Goal: Find specific page/section: Find specific page/section

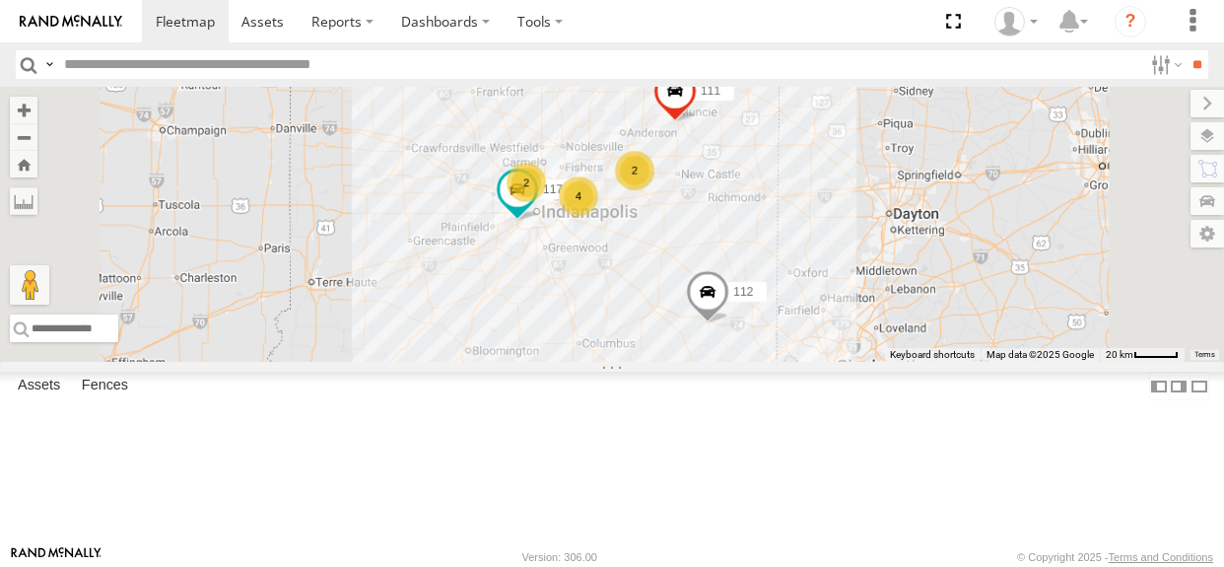
select select "**********"
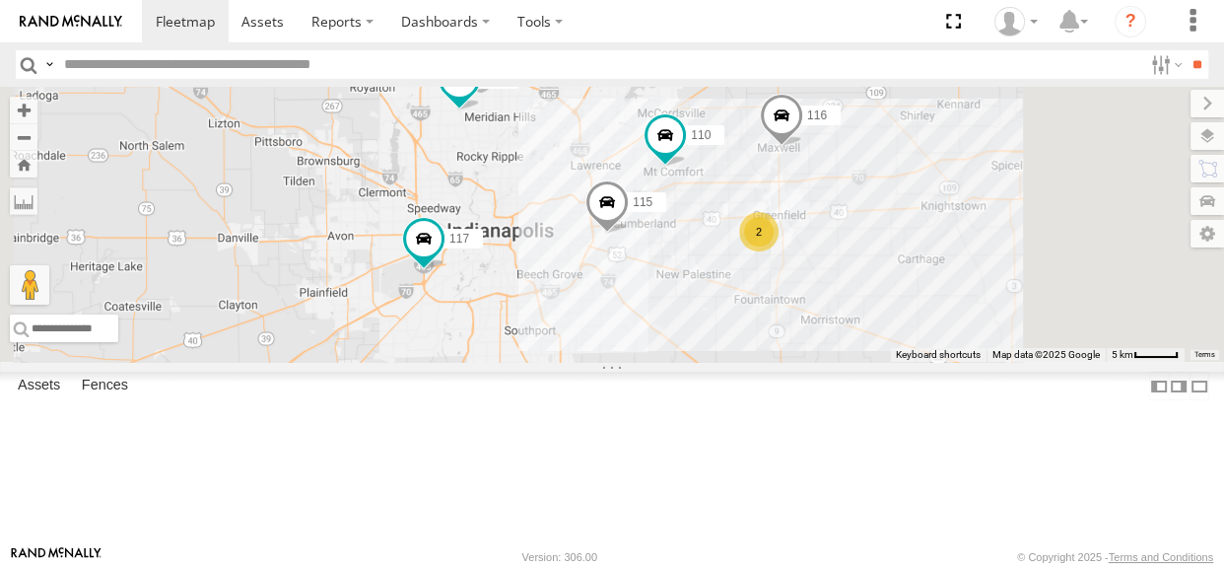
drag, startPoint x: 880, startPoint y: 339, endPoint x: 798, endPoint y: 349, distance: 82.4
click at [798, 349] on div "117 111 112 114 116 110 2 107 115" at bounding box center [612, 224] width 1224 height 275
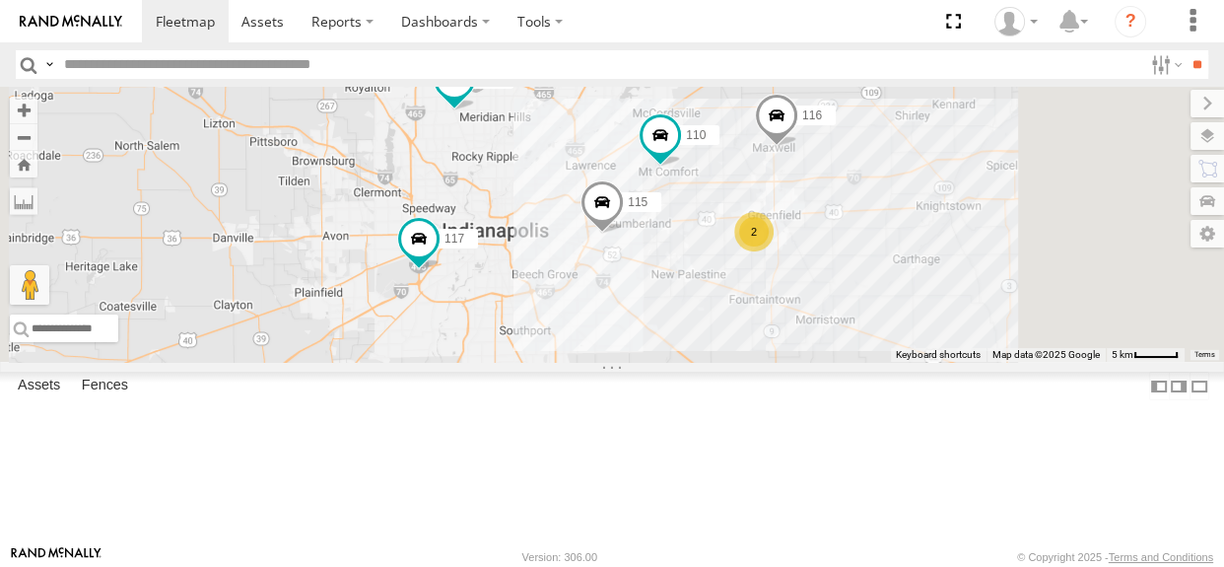
click at [774, 251] on div "2" at bounding box center [753, 231] width 39 height 39
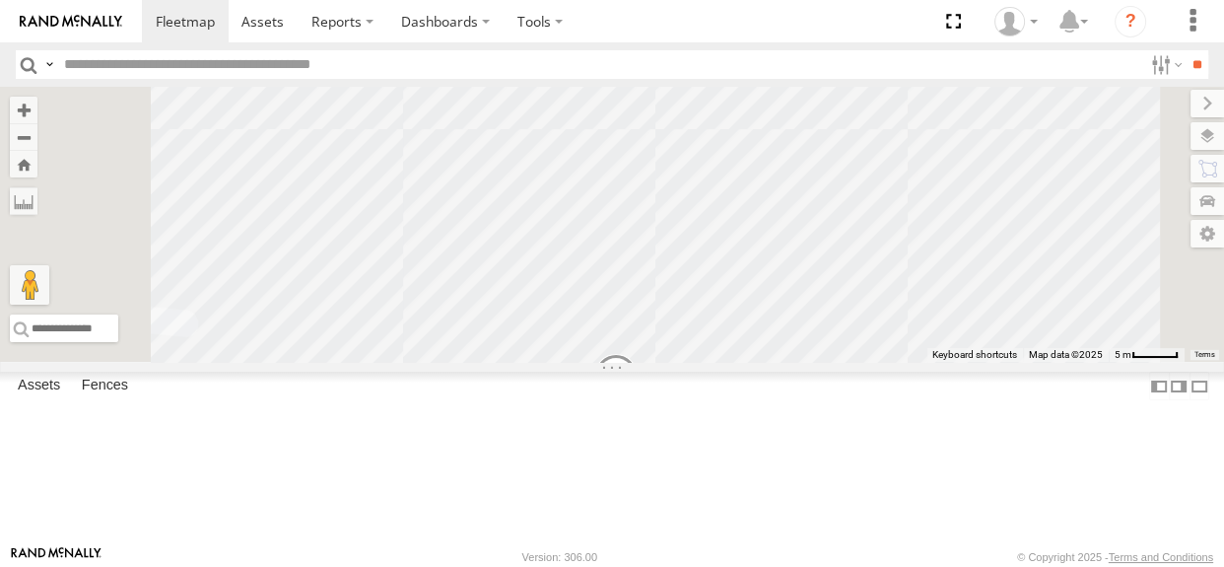
click at [638, 406] on span at bounding box center [615, 379] width 43 height 53
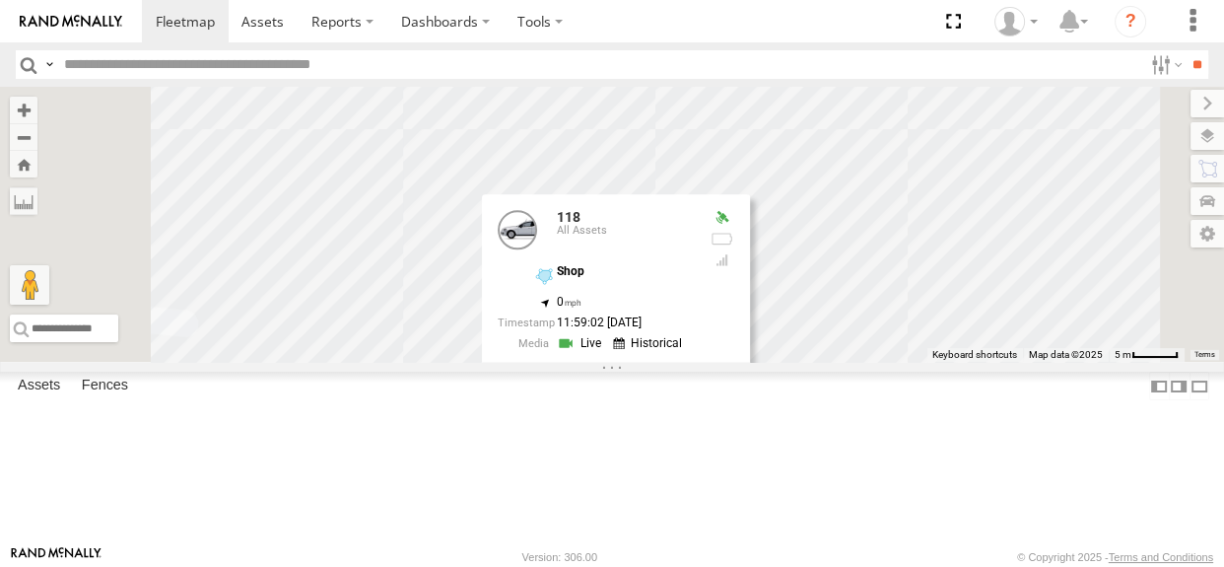
click at [643, 383] on label at bounding box center [623, 377] width 38 height 14
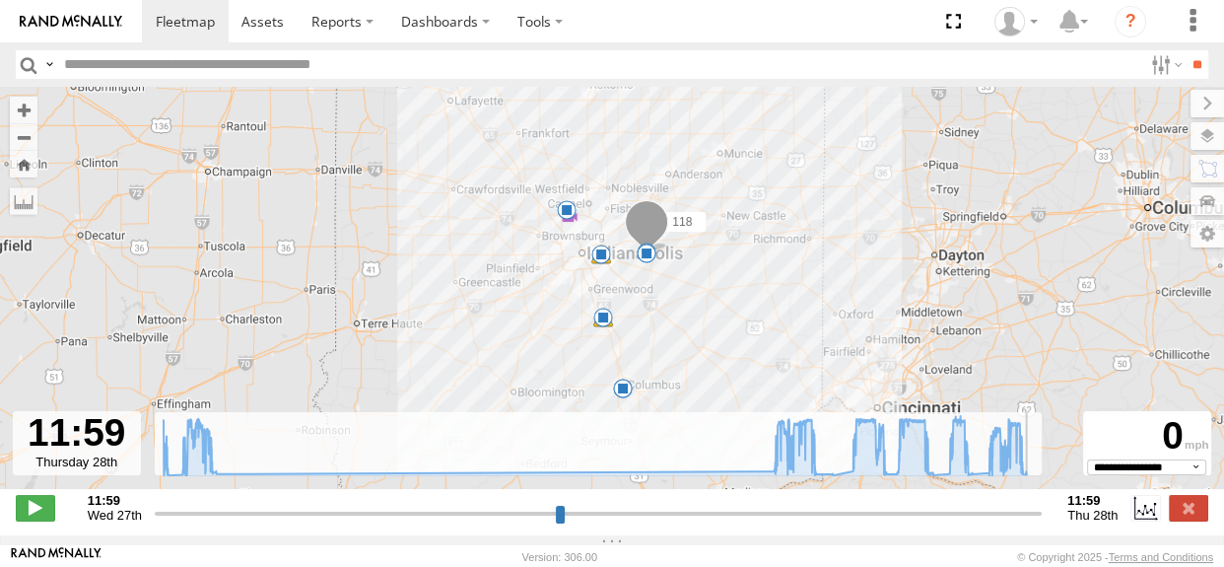
drag, startPoint x: 158, startPoint y: 522, endPoint x: 1045, endPoint y: 520, distance: 887.0
click at [1042, 520] on input "range" at bounding box center [598, 513] width 887 height 19
click at [1195, 514] on label at bounding box center [1188, 508] width 39 height 26
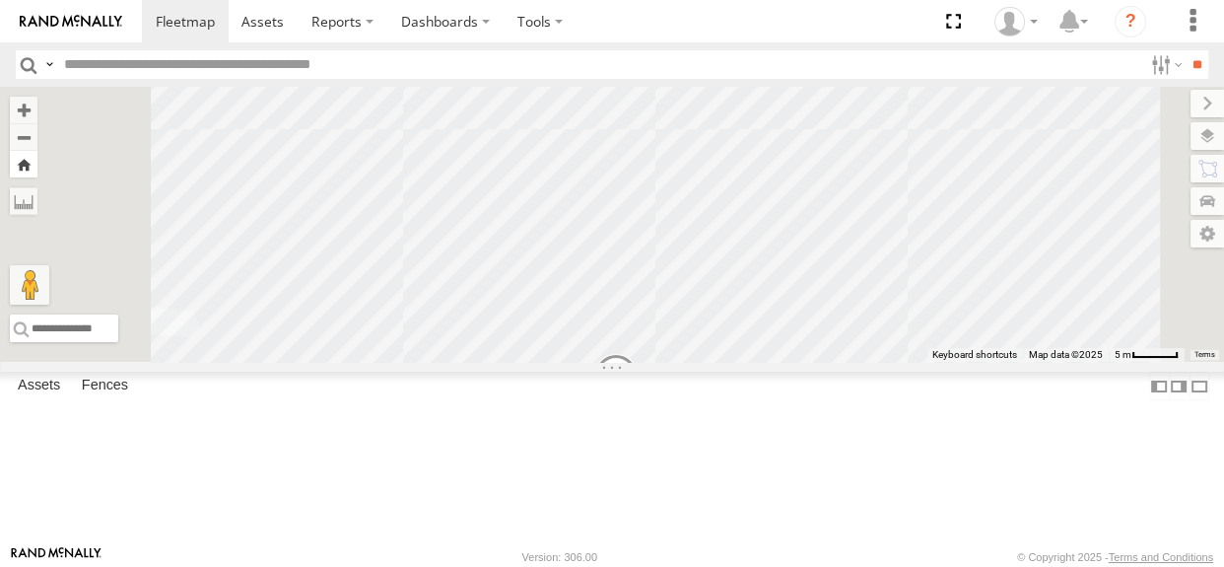
click at [37, 162] on button "Zoom Home" at bounding box center [24, 164] width 28 height 27
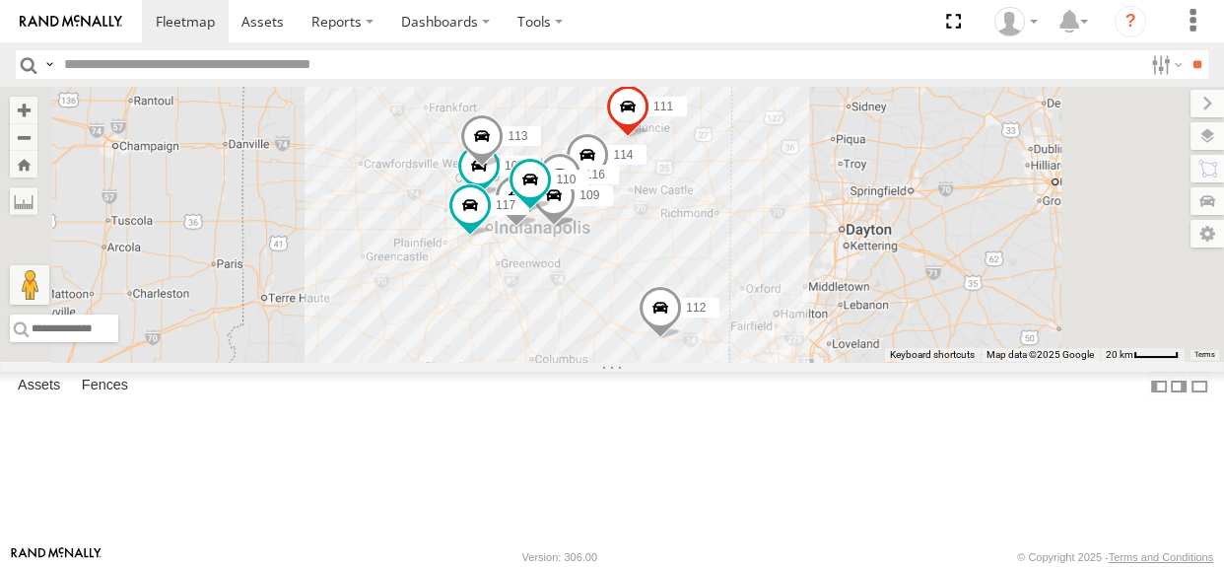
drag, startPoint x: 703, startPoint y: 246, endPoint x: 653, endPoint y: 261, distance: 51.4
click at [653, 261] on div "114 116 110 118 107 115 117 109 111 112 113" at bounding box center [612, 224] width 1224 height 275
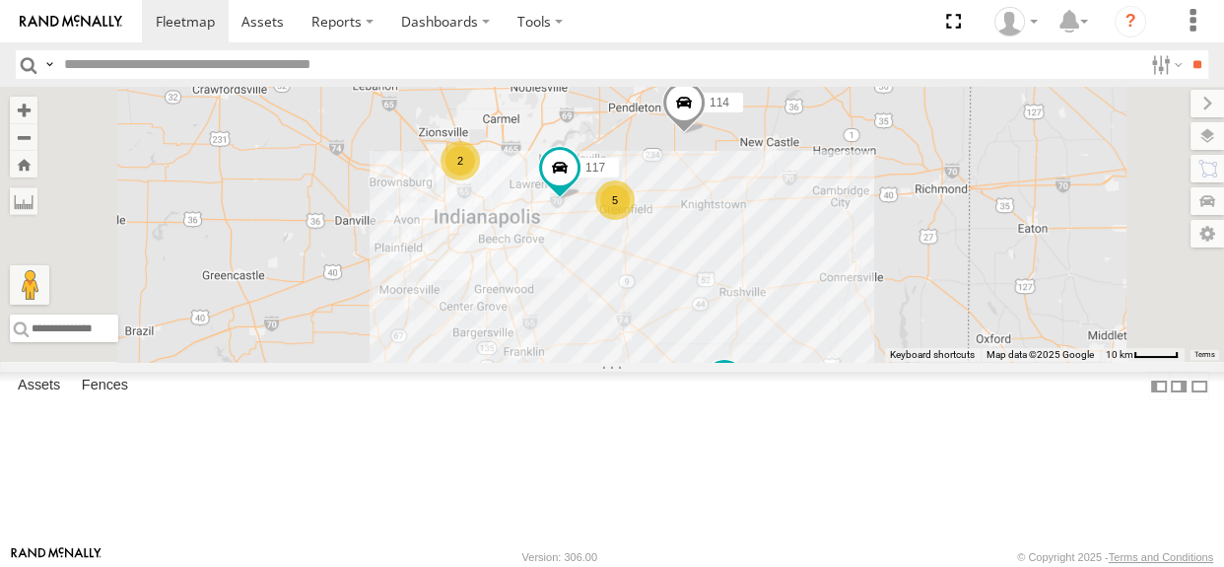
click at [635, 220] on div "5" at bounding box center [614, 199] width 39 height 39
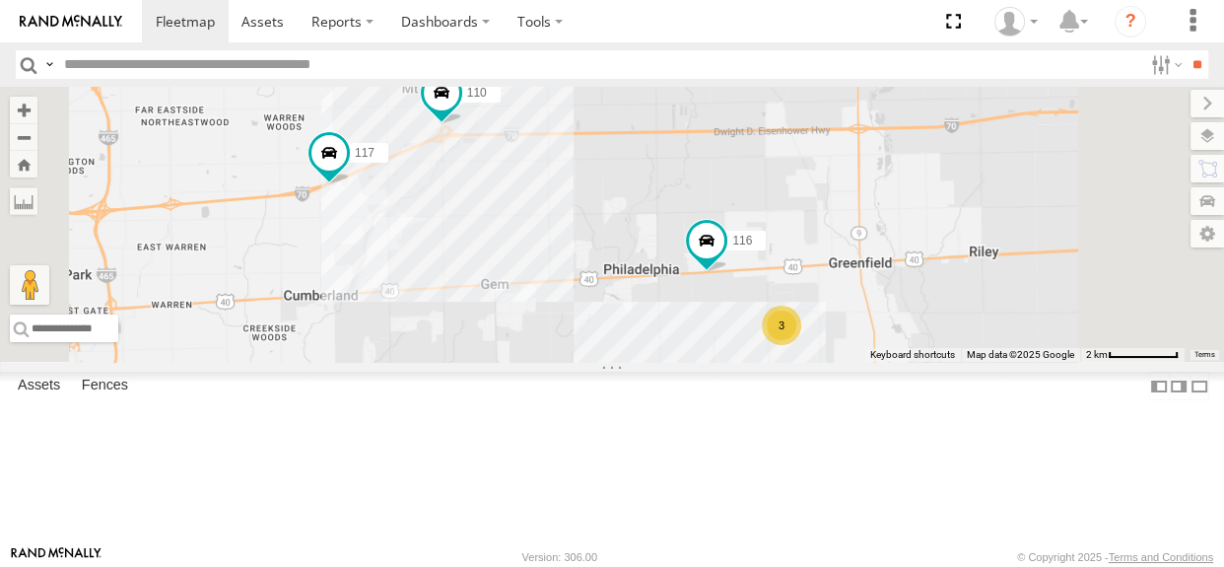
click at [801, 345] on div "3" at bounding box center [781, 325] width 39 height 39
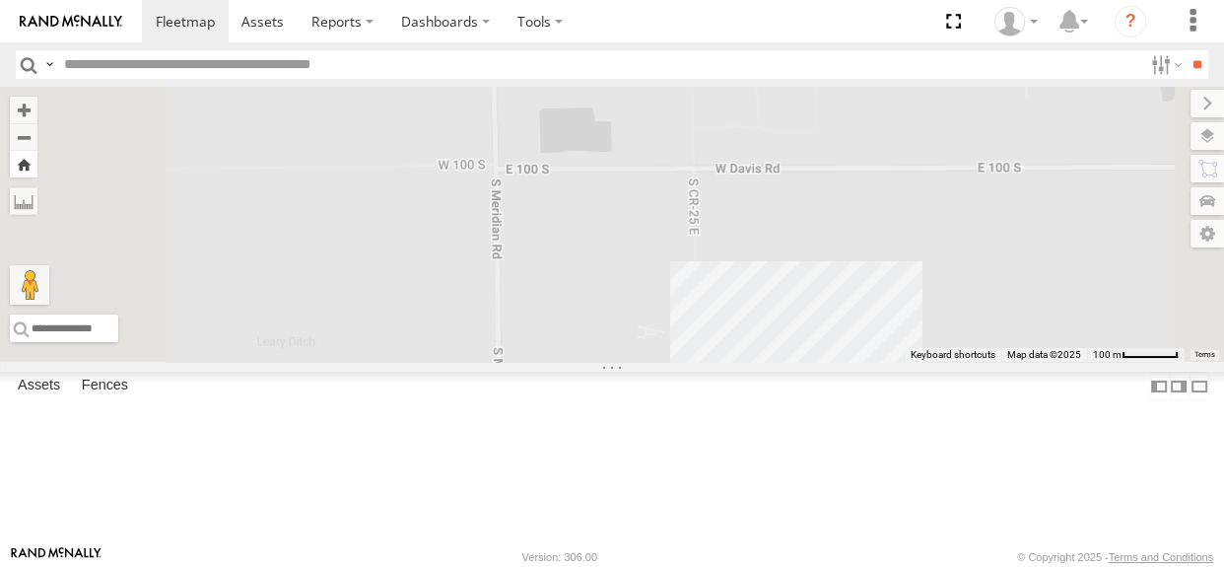
click at [37, 160] on button "Zoom Home" at bounding box center [24, 164] width 28 height 27
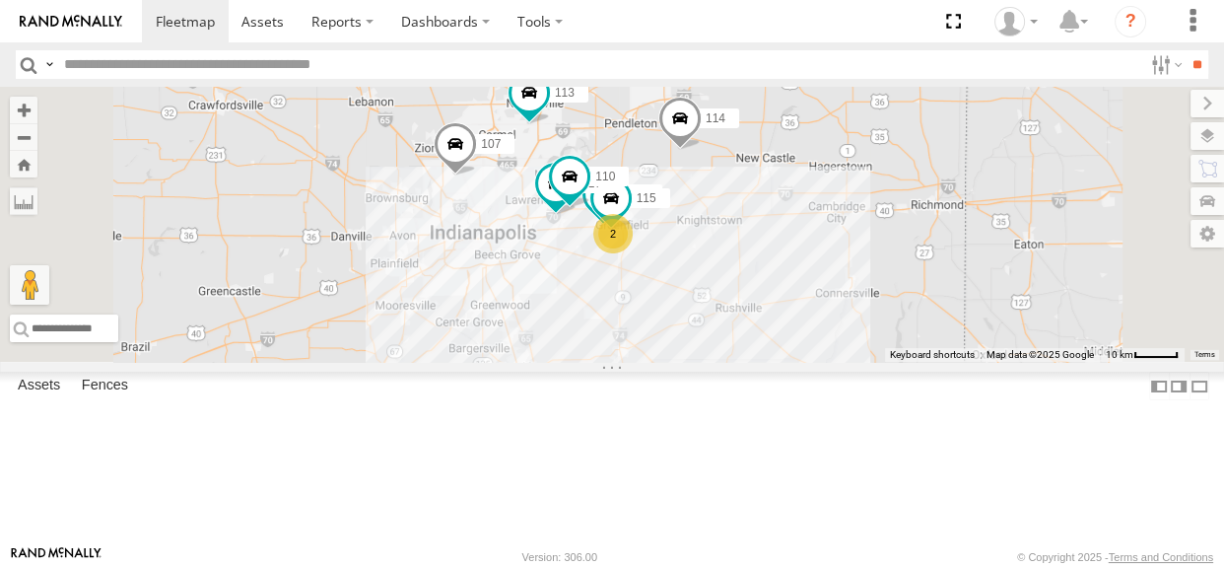
drag, startPoint x: 772, startPoint y: 350, endPoint x: 768, endPoint y: 365, distance: 15.3
click at [768, 362] on div "114 116 110 2 107 115 117 111 112 113" at bounding box center [612, 224] width 1224 height 275
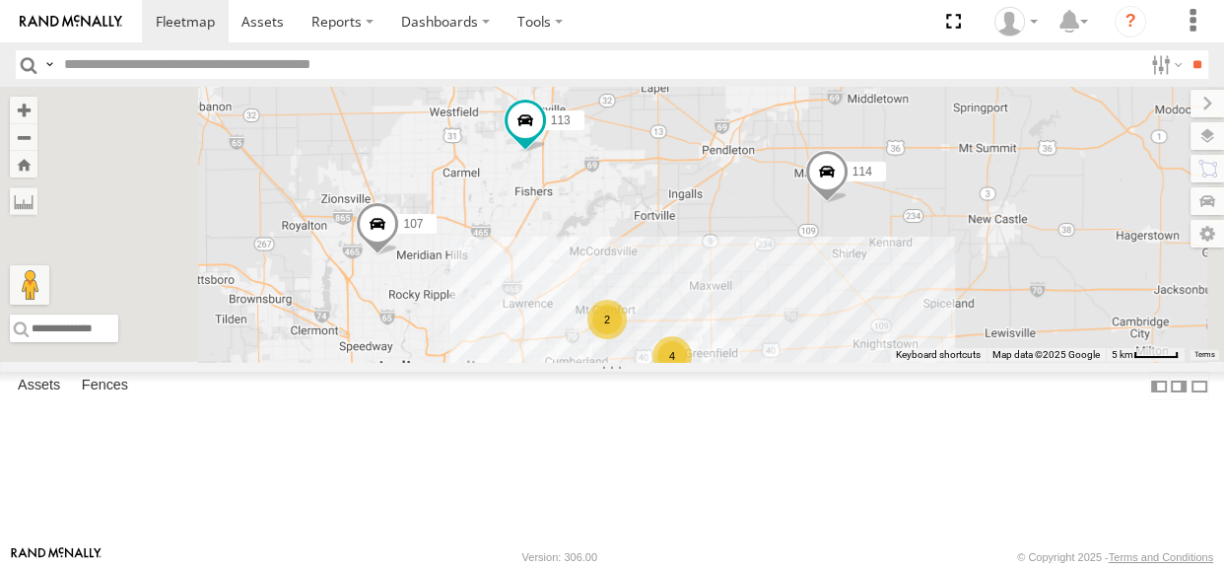
drag, startPoint x: 783, startPoint y: 336, endPoint x: 760, endPoint y: 434, distance: 100.2
click at [768, 362] on div "114 107 111 112 113 4 2" at bounding box center [612, 224] width 1224 height 275
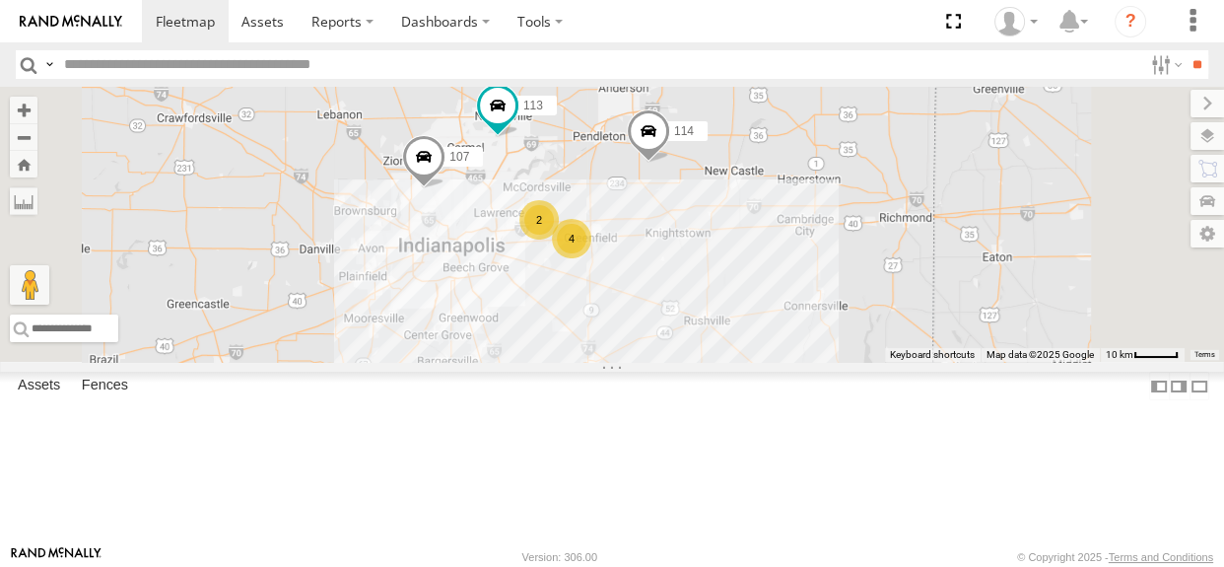
drag, startPoint x: 979, startPoint y: 374, endPoint x: 916, endPoint y: 325, distance: 80.0
click at [916, 325] on div "114 107 111 112 113 4 2" at bounding box center [612, 224] width 1224 height 275
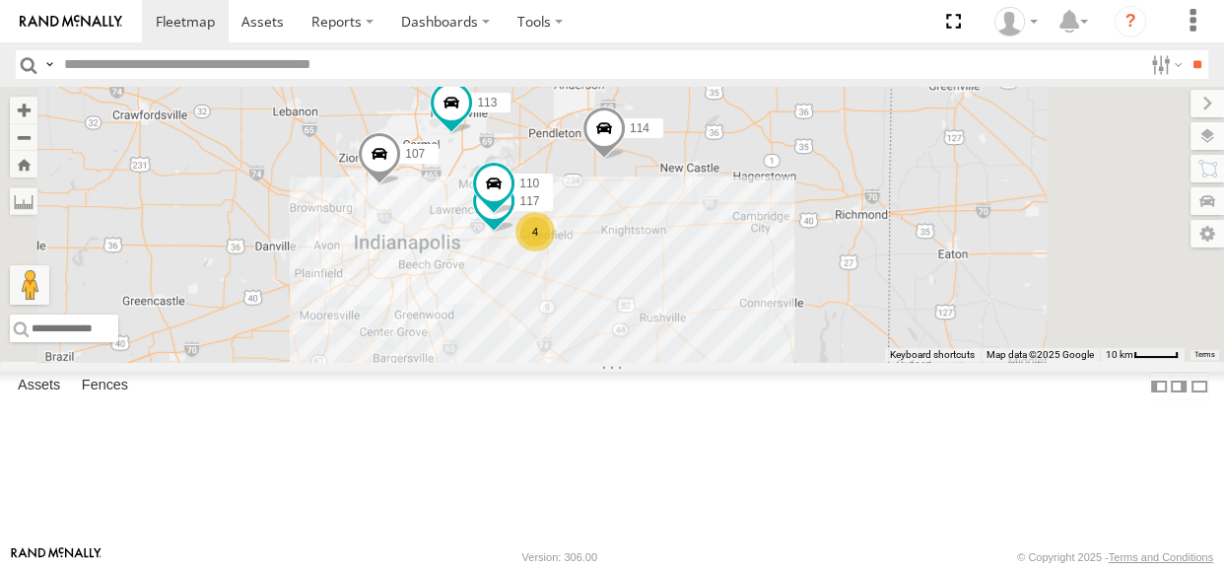
drag, startPoint x: 772, startPoint y: 310, endPoint x: 682, endPoint y: 338, distance: 93.8
click at [682, 338] on div "114 4 110 107 117 111 112 113" at bounding box center [612, 224] width 1224 height 275
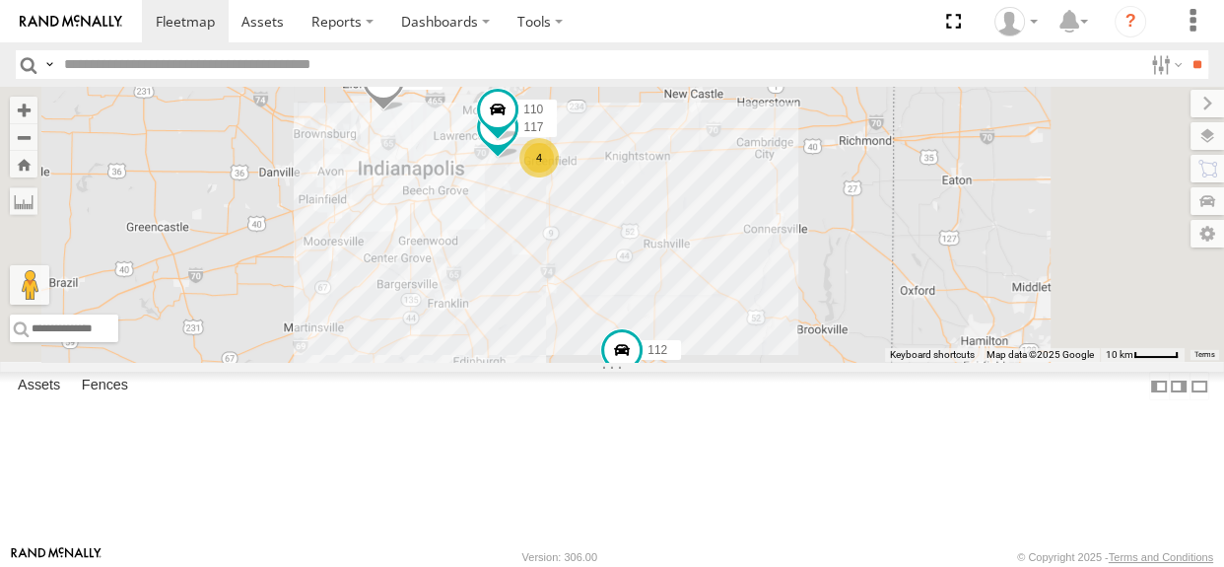
drag, startPoint x: 843, startPoint y: 455, endPoint x: 847, endPoint y: 348, distance: 107.5
click at [847, 348] on div "114 4 110 107 117 111 112 113" at bounding box center [612, 224] width 1224 height 275
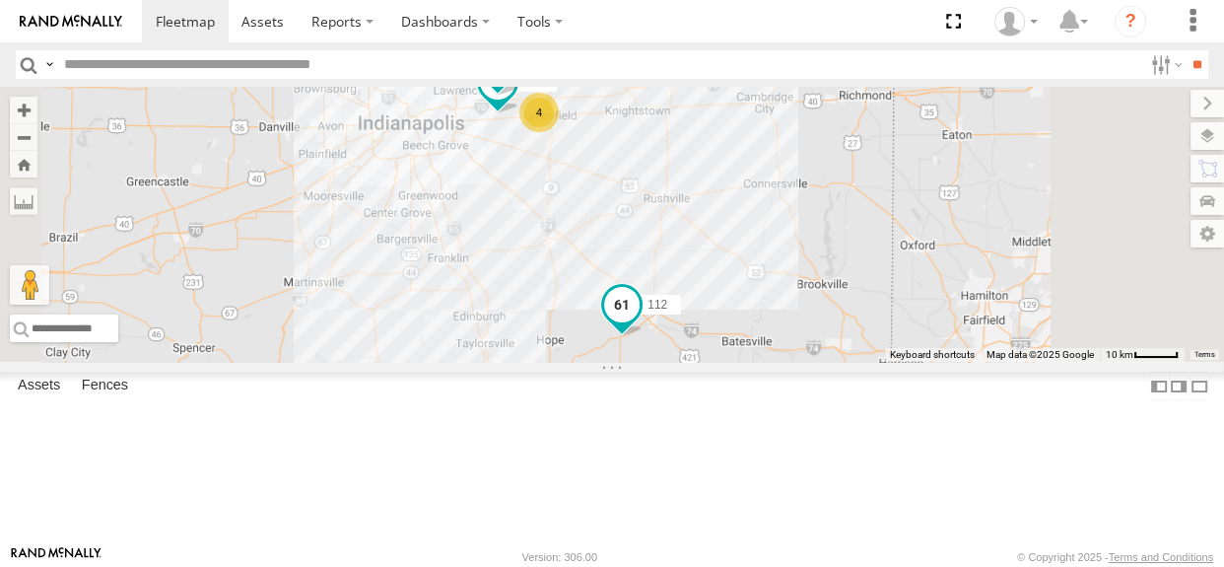
click at [640, 322] on span at bounding box center [621, 304] width 35 height 35
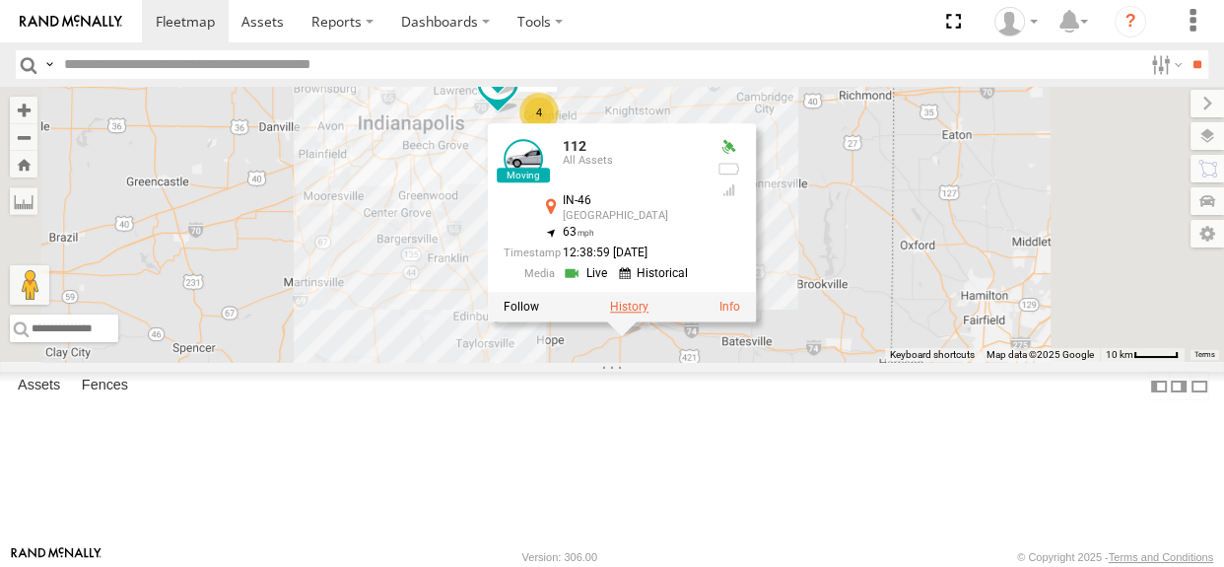
click at [648, 313] on label at bounding box center [629, 307] width 38 height 14
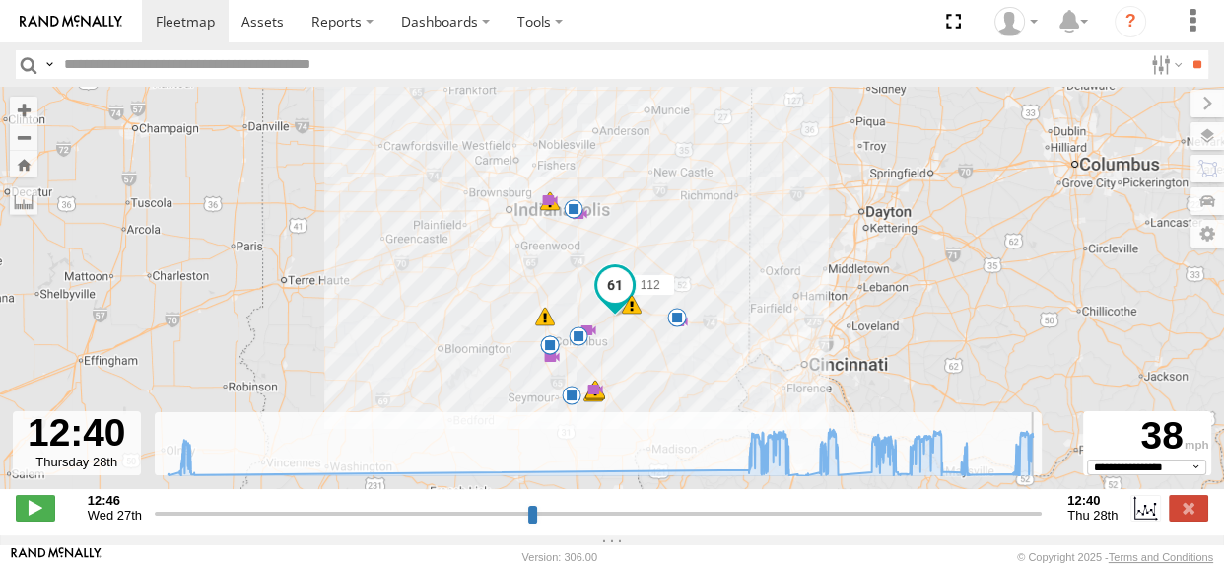
drag, startPoint x: 160, startPoint y: 517, endPoint x: 1025, endPoint y: 491, distance: 865.7
click at [1042, 509] on input "range" at bounding box center [598, 513] width 887 height 19
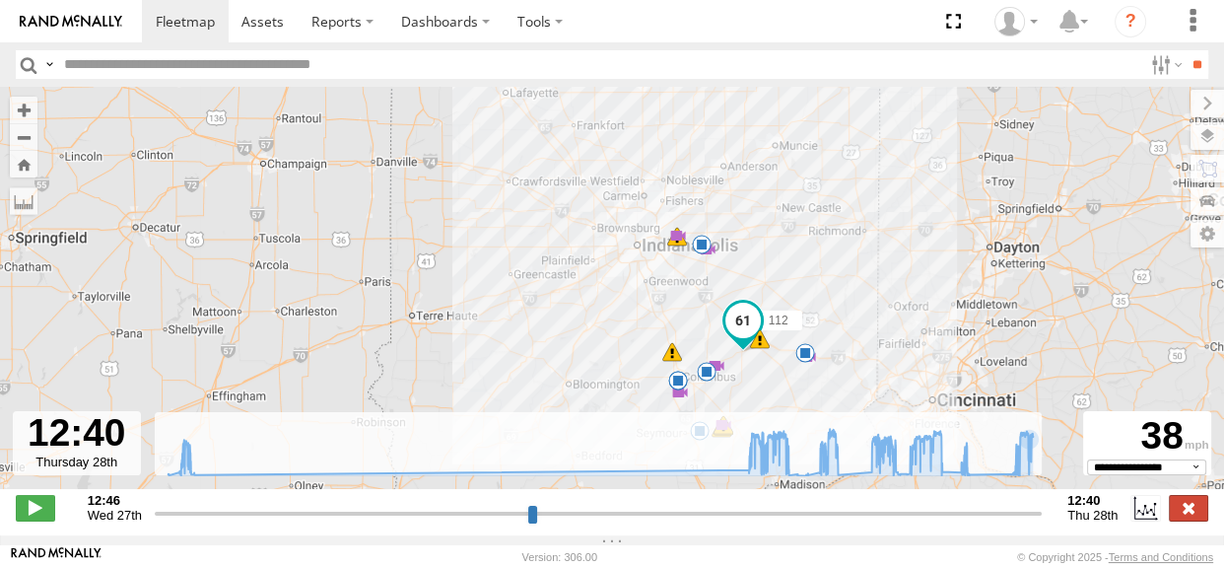
click at [1193, 515] on label at bounding box center [1188, 508] width 39 height 26
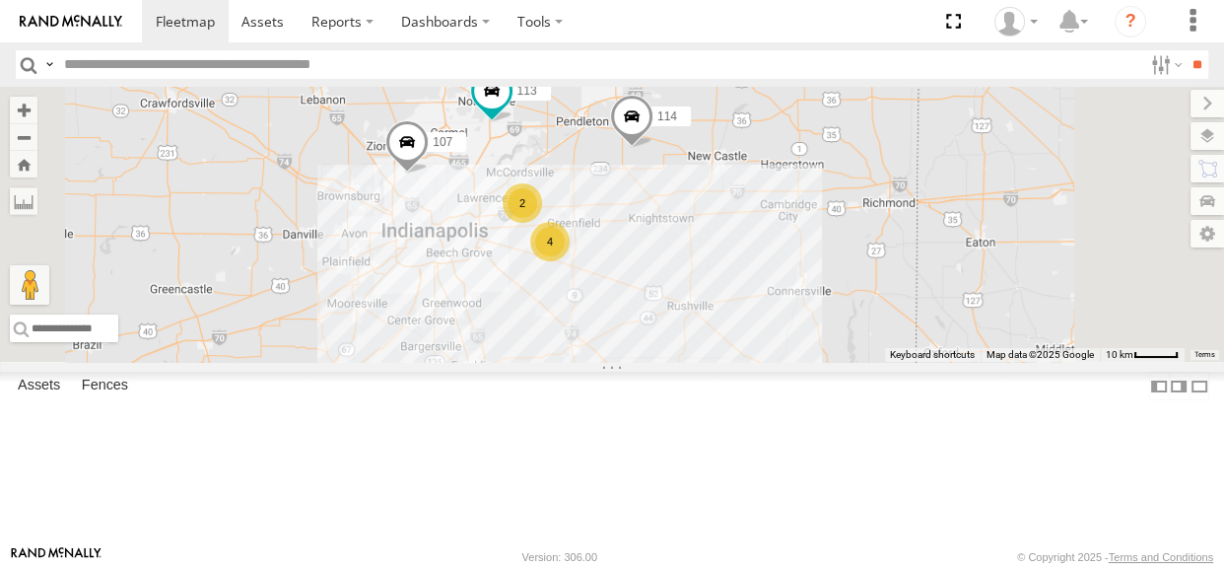
drag, startPoint x: 764, startPoint y: 345, endPoint x: 787, endPoint y: 455, distance: 112.9
click at [787, 362] on div "114 107 111 112 113 4 2" at bounding box center [612, 224] width 1224 height 275
click at [788, 362] on div "114 107 111 112 113 4 2" at bounding box center [612, 224] width 1224 height 275
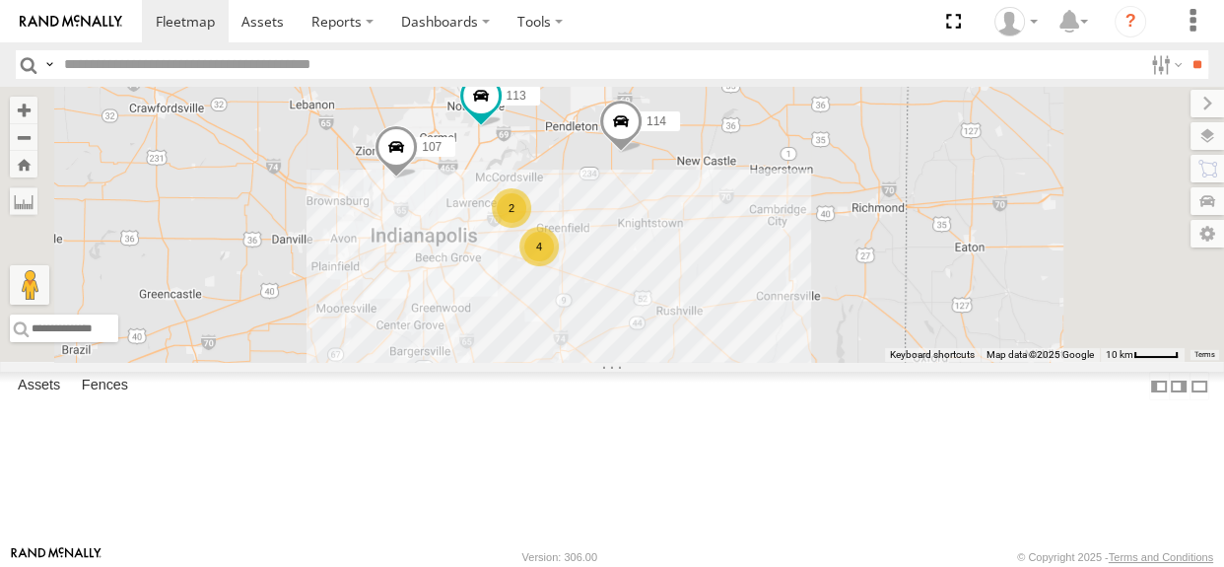
drag, startPoint x: 780, startPoint y: 465, endPoint x: 770, endPoint y: 467, distance: 10.1
click at [770, 362] on div "114 107 111 112 113 4 2" at bounding box center [612, 224] width 1224 height 275
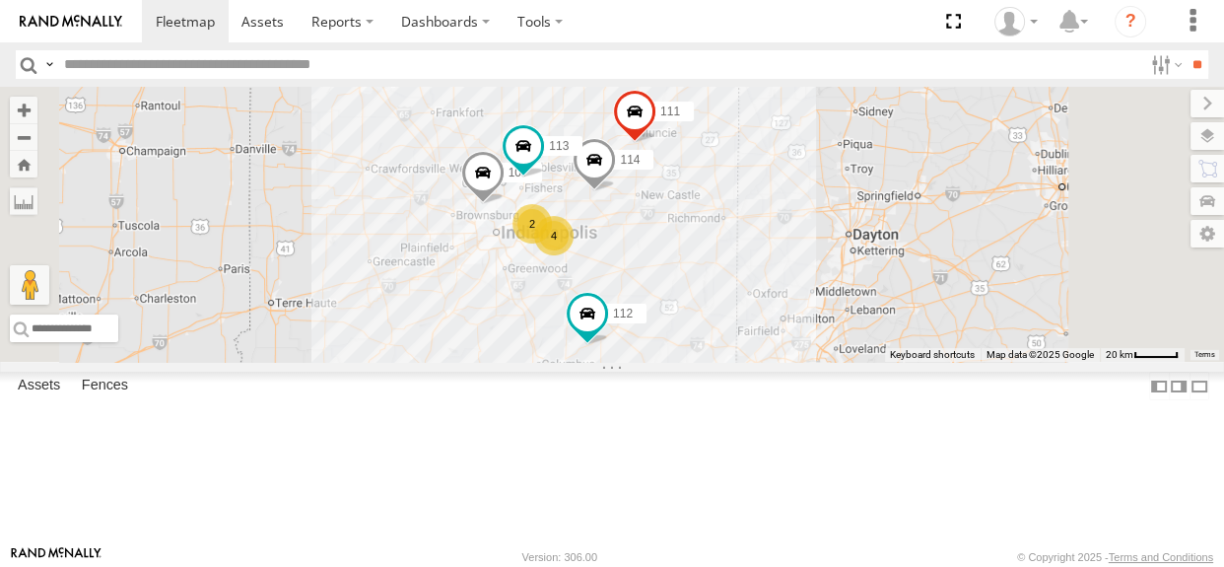
drag, startPoint x: 899, startPoint y: 323, endPoint x: 844, endPoint y: 338, distance: 57.1
click at [844, 338] on div "114 4 2 107 111 112 113" at bounding box center [612, 224] width 1224 height 275
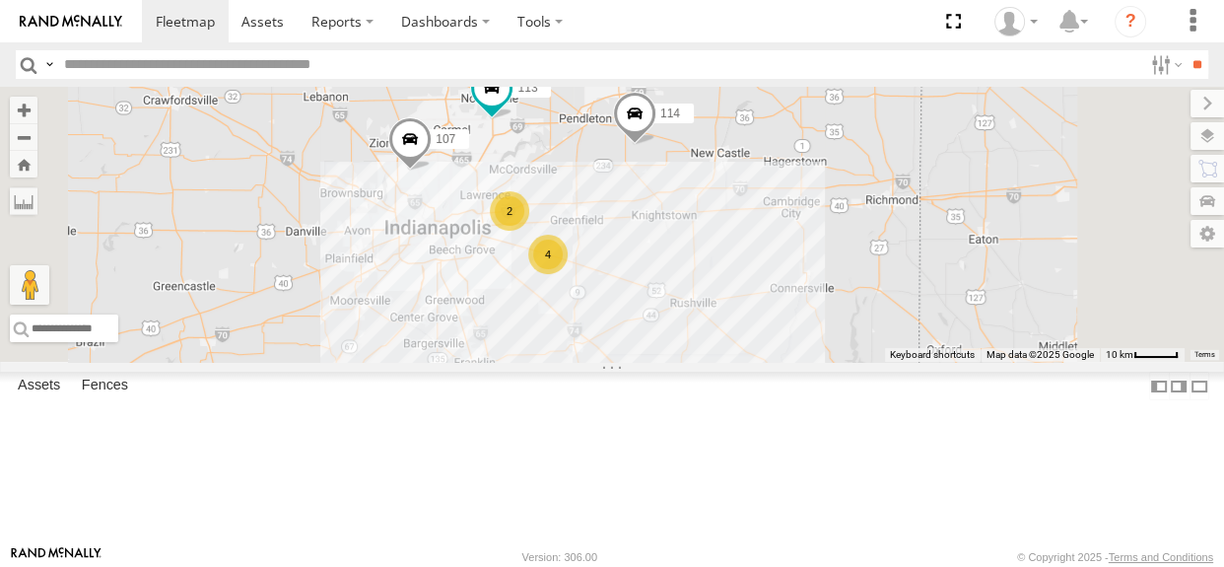
drag, startPoint x: 834, startPoint y: 338, endPoint x: 878, endPoint y: 349, distance: 45.7
click at [878, 349] on div "114 107 111 112 113 4 2" at bounding box center [612, 224] width 1224 height 275
click at [529, 231] on div "2" at bounding box center [509, 210] width 39 height 39
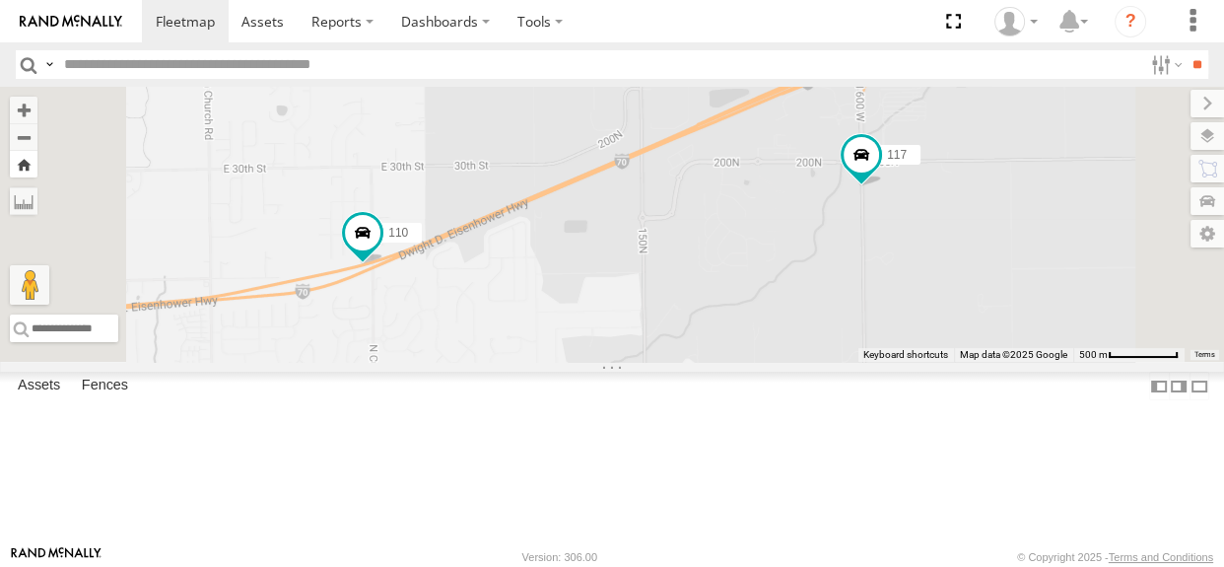
click at [37, 169] on button "Zoom Home" at bounding box center [24, 164] width 28 height 27
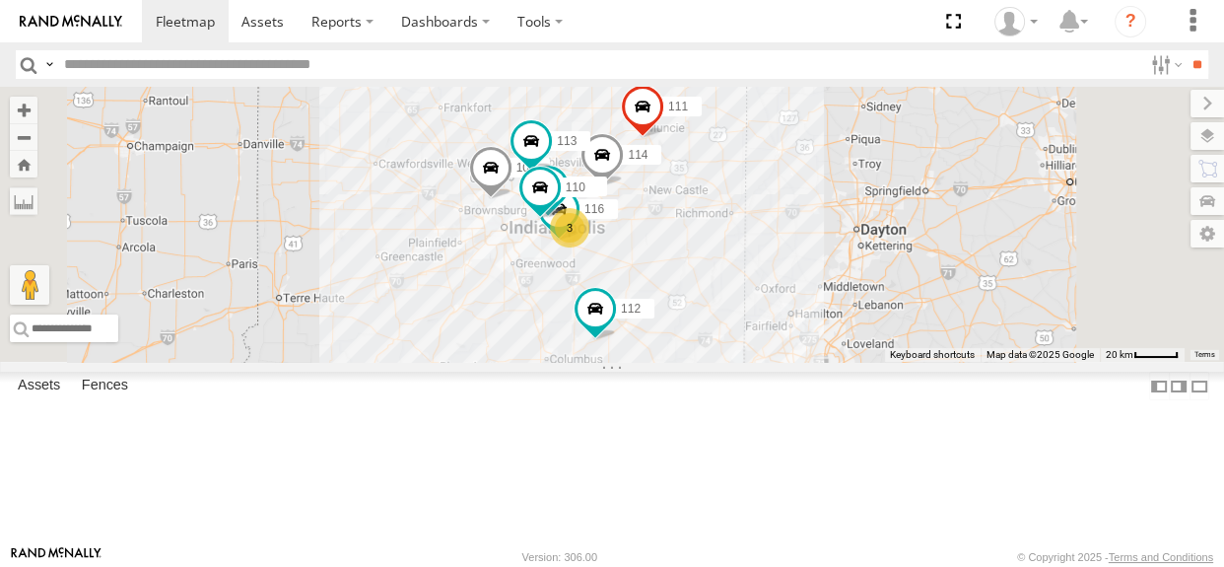
drag, startPoint x: 782, startPoint y: 316, endPoint x: 739, endPoint y: 329, distance: 44.3
click at [739, 329] on div "114 116 110 3 107 117 111 112 113" at bounding box center [612, 224] width 1224 height 275
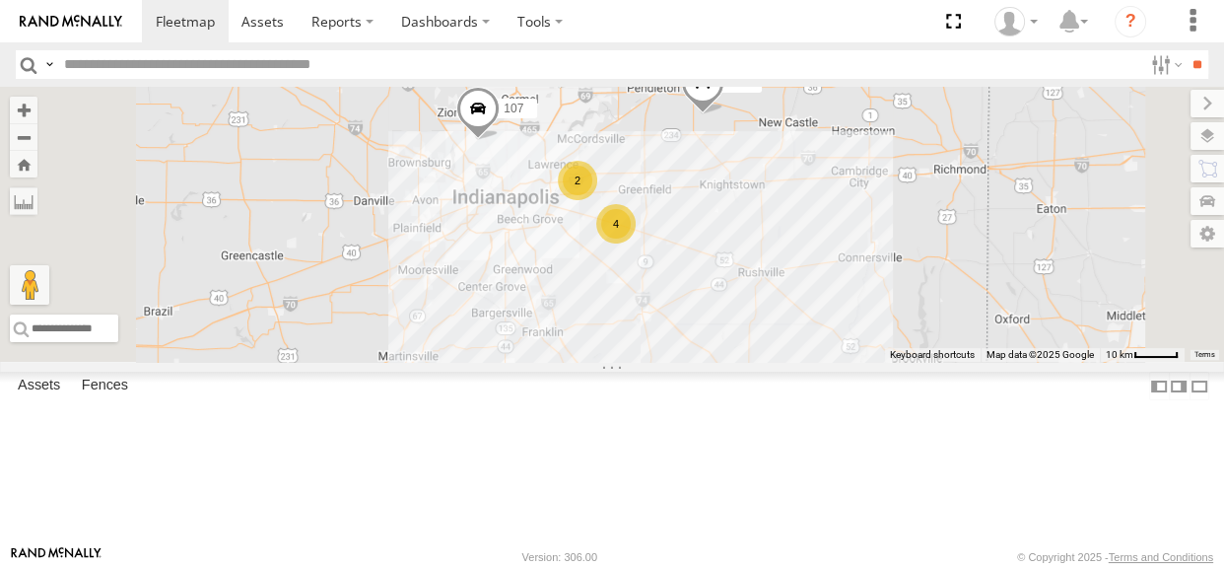
drag, startPoint x: 832, startPoint y: 384, endPoint x: 816, endPoint y: 355, distance: 33.5
click at [816, 355] on div "114 107 111 112 113 4 2" at bounding box center [612, 224] width 1224 height 275
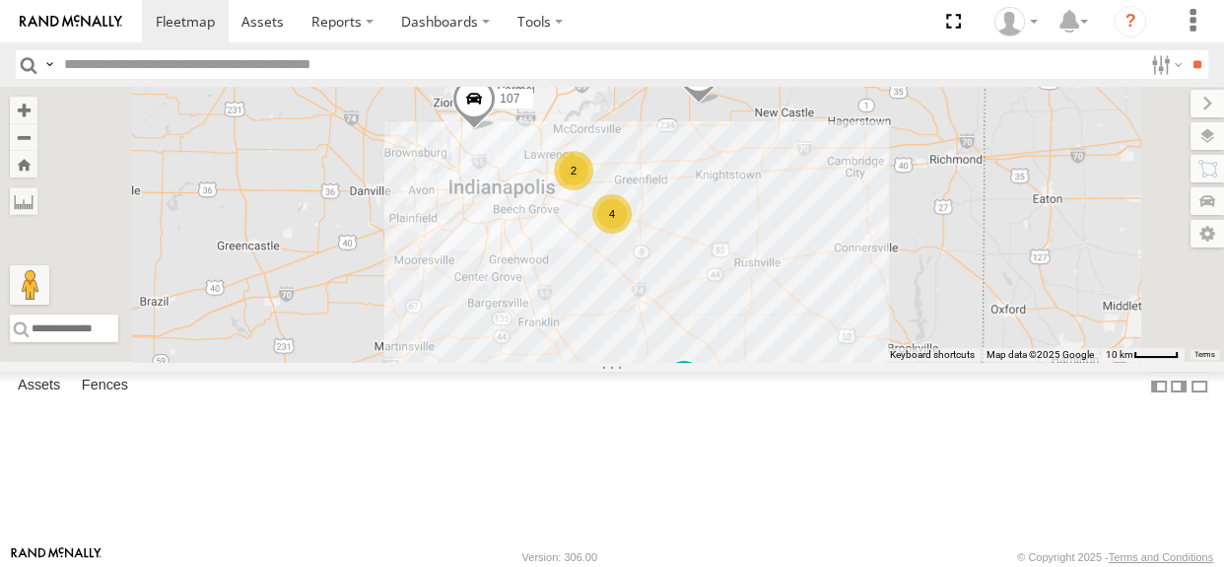
click at [632, 234] on div "4" at bounding box center [611, 213] width 39 height 39
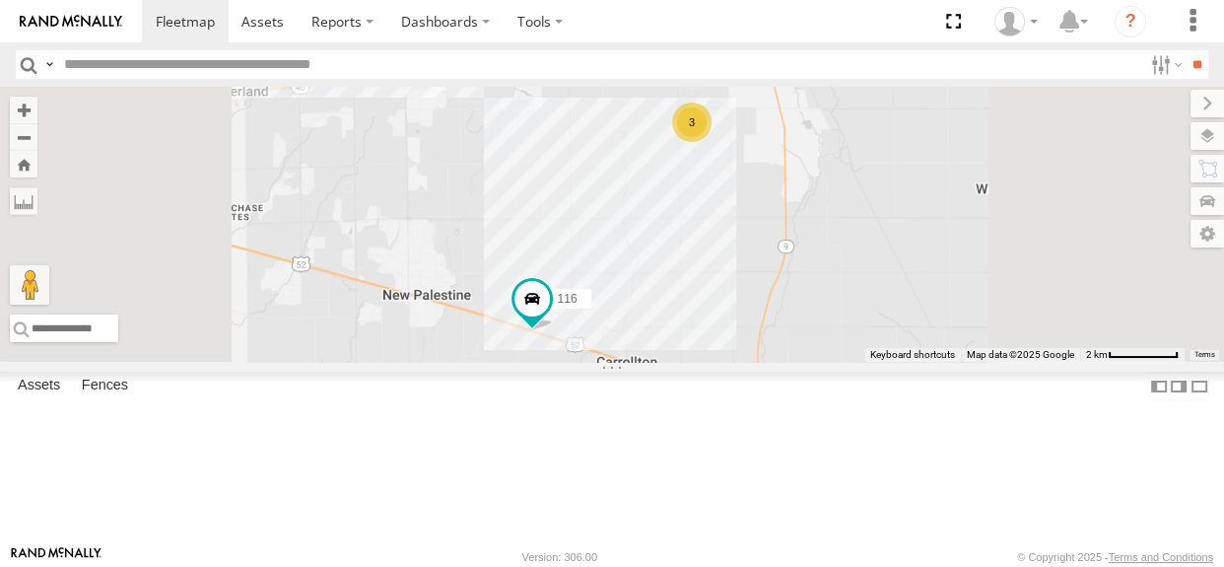
click at [712, 142] on div "3" at bounding box center [691, 121] width 39 height 39
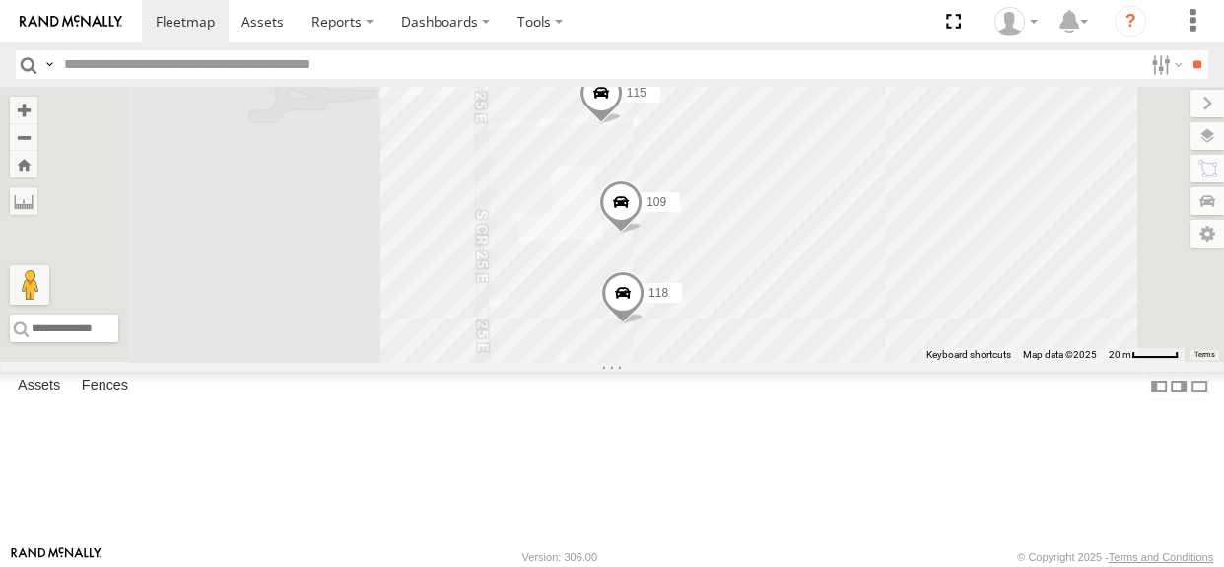
click at [645, 324] on span at bounding box center [622, 297] width 43 height 53
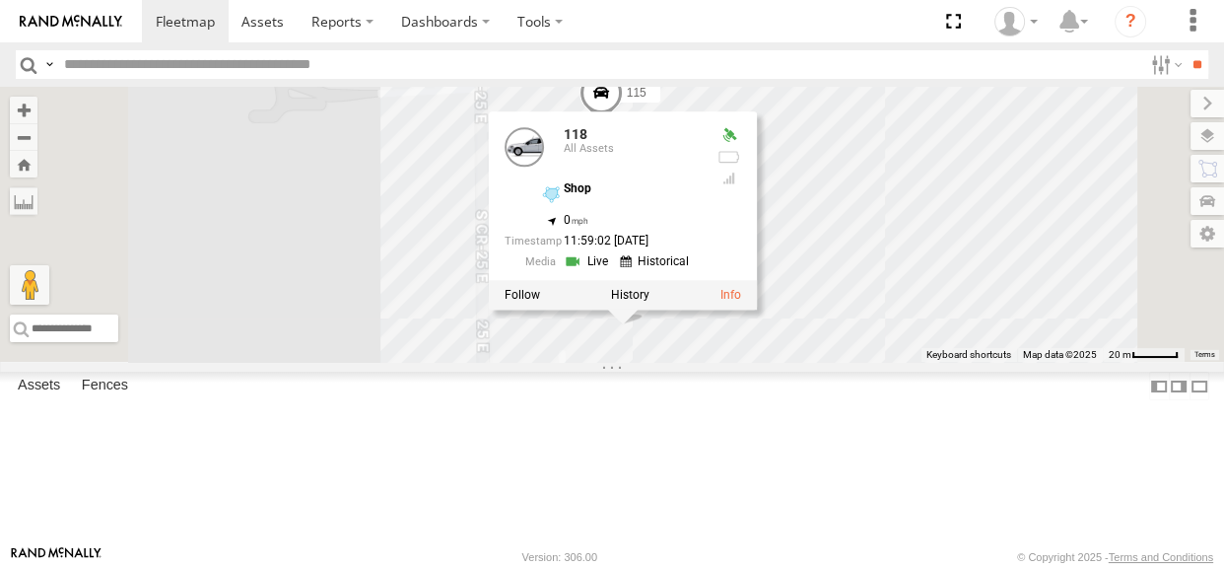
click at [649, 302] on label at bounding box center [630, 295] width 38 height 14
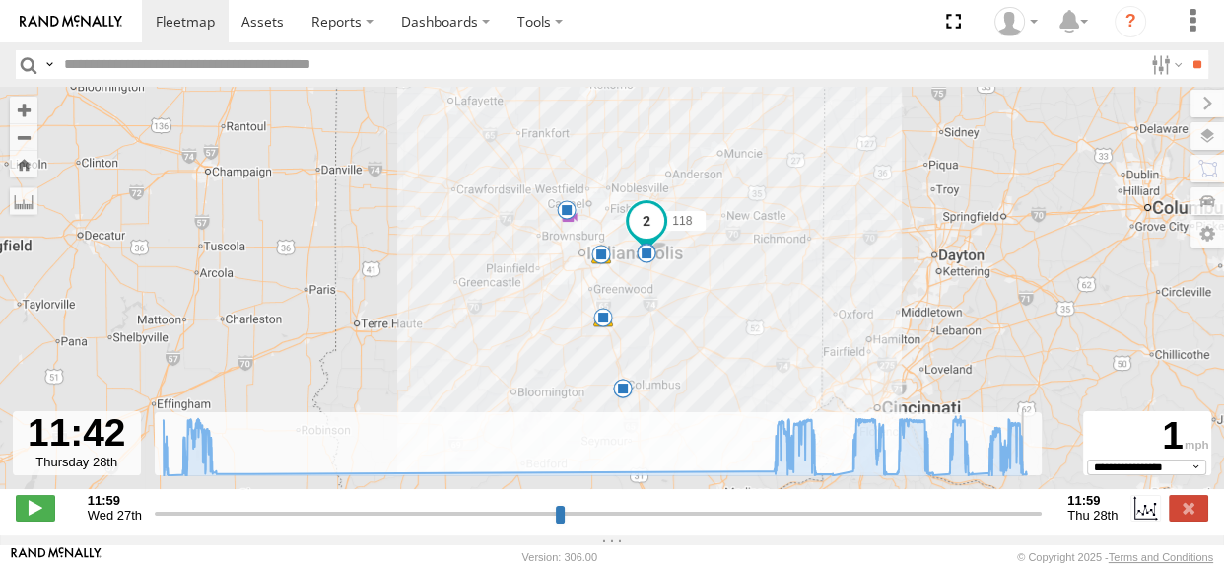
drag, startPoint x: 156, startPoint y: 522, endPoint x: 1025, endPoint y: 507, distance: 869.4
click at [1025, 507] on input "range" at bounding box center [598, 513] width 887 height 19
click at [1190, 519] on label at bounding box center [1188, 508] width 39 height 26
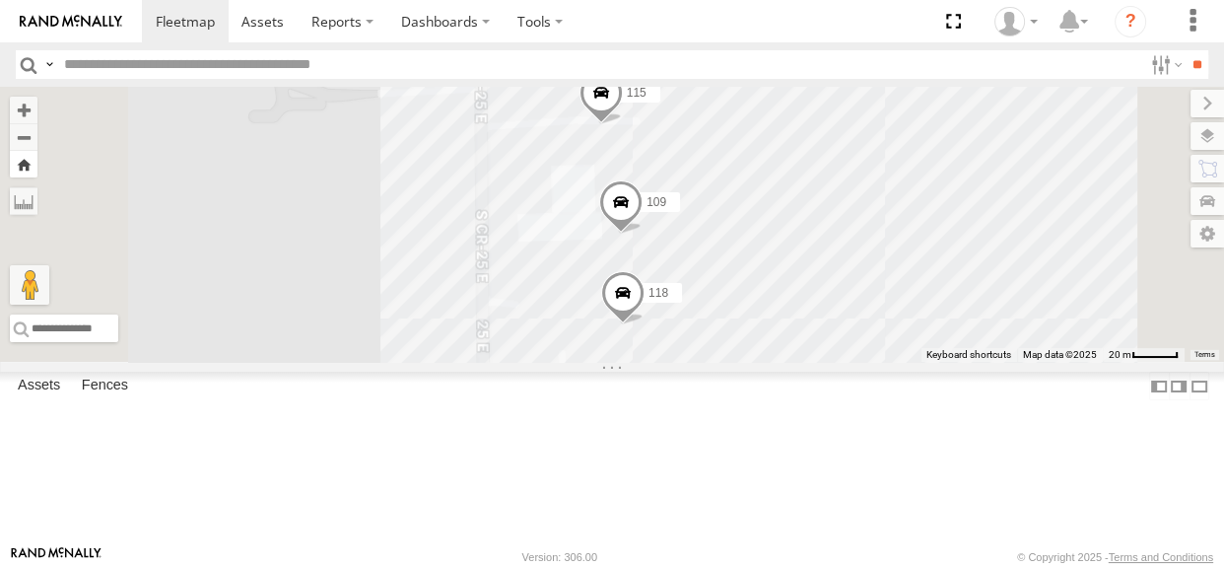
click at [37, 166] on button "Zoom Home" at bounding box center [24, 164] width 28 height 27
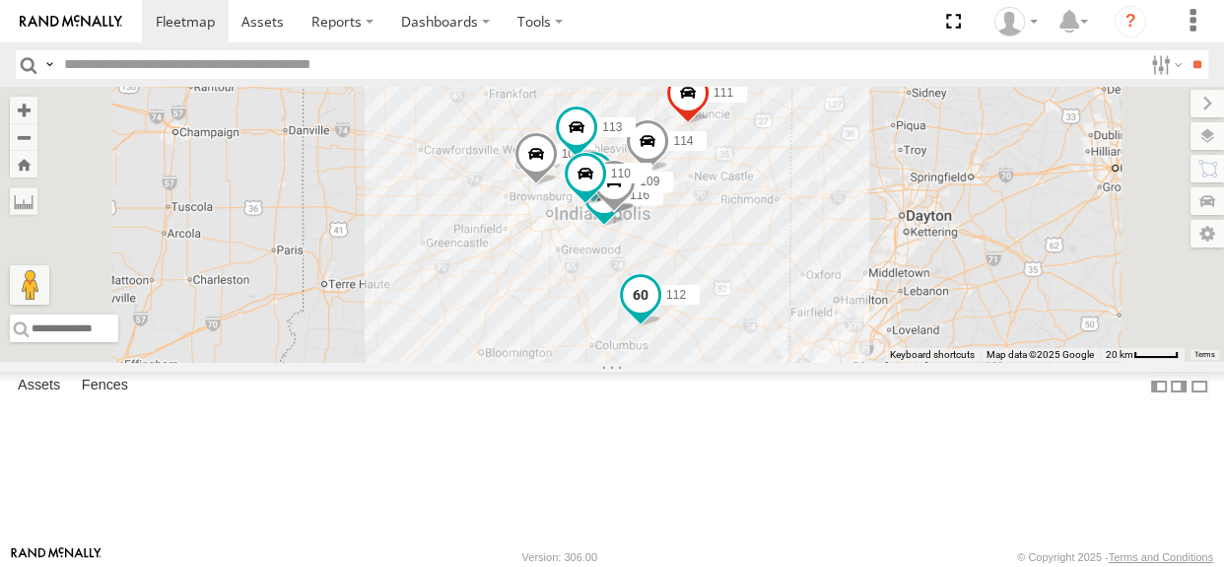
click at [658, 312] on span at bounding box center [640, 294] width 35 height 35
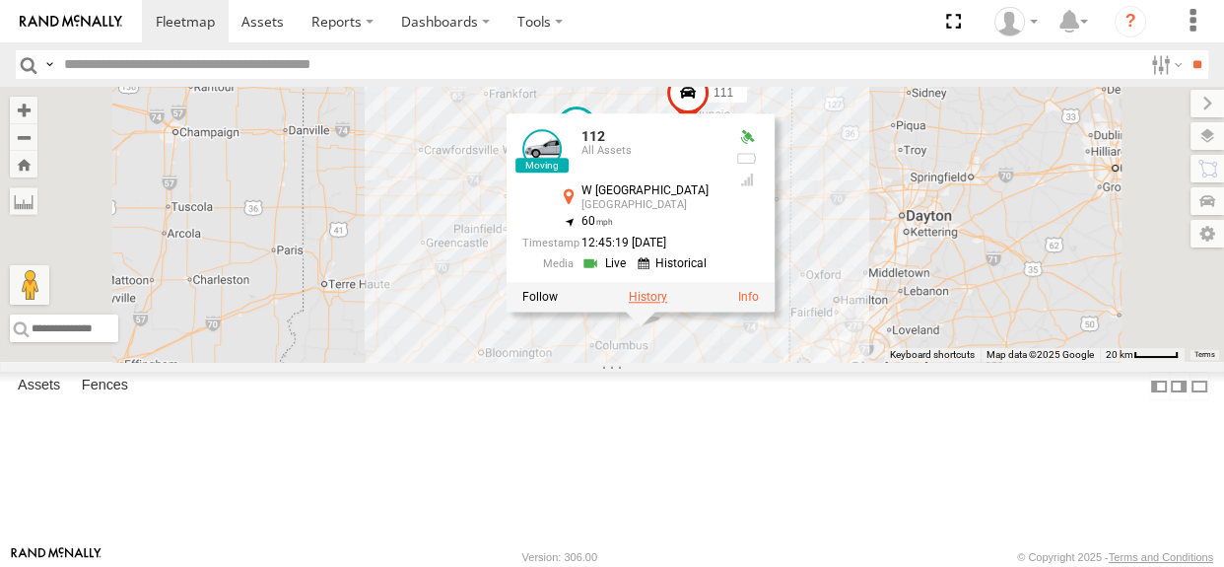
click at [667, 304] on label at bounding box center [648, 297] width 38 height 14
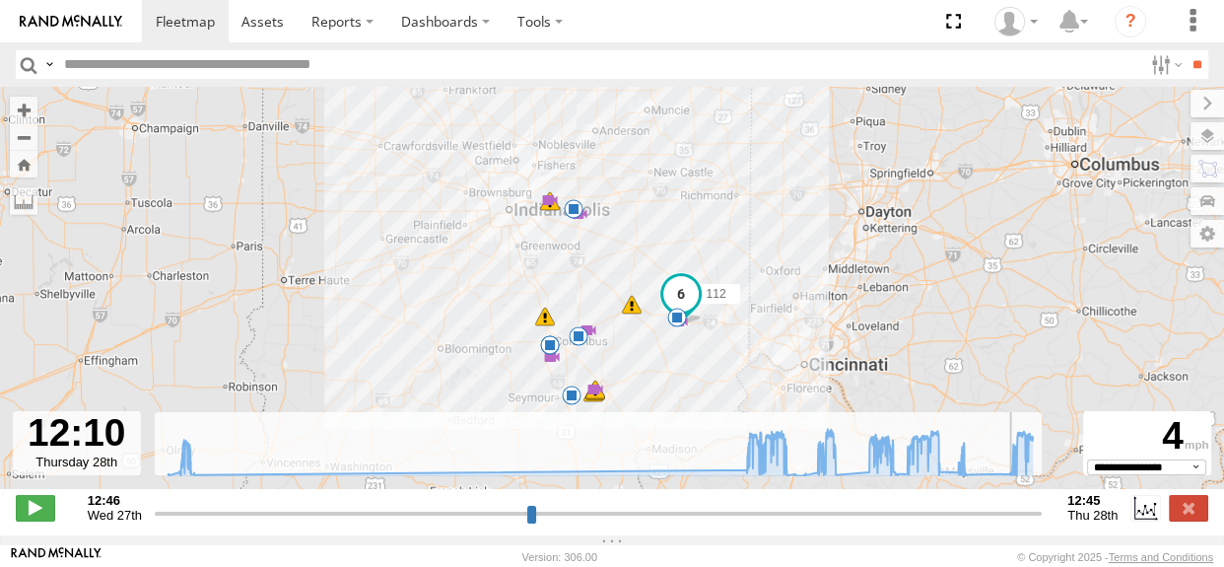
drag, startPoint x: 158, startPoint y: 522, endPoint x: 1014, endPoint y: 516, distance: 856.4
type input "**********"
click at [1014, 516] on input "range" at bounding box center [598, 513] width 887 height 19
click at [1177, 518] on label at bounding box center [1188, 508] width 39 height 26
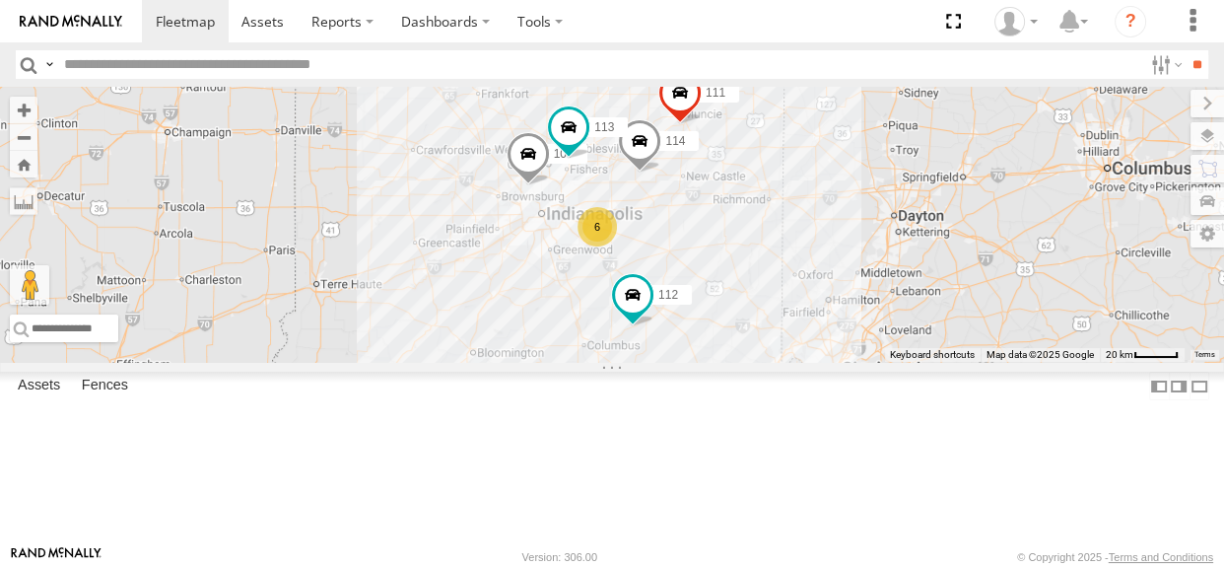
click at [762, 345] on div "114 107 111 112 113 6" at bounding box center [612, 224] width 1224 height 275
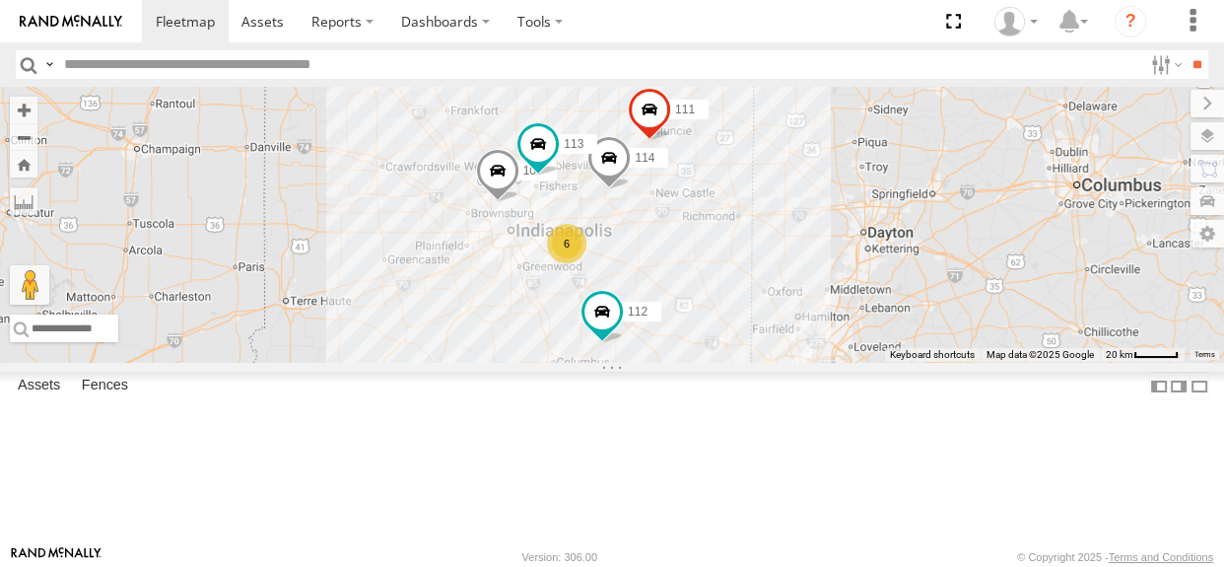
drag, startPoint x: 729, startPoint y: 296, endPoint x: 696, endPoint y: 314, distance: 38.4
click at [696, 314] on div "114 107 111 112 113 6" at bounding box center [612, 224] width 1224 height 275
